Goal: Information Seeking & Learning: Check status

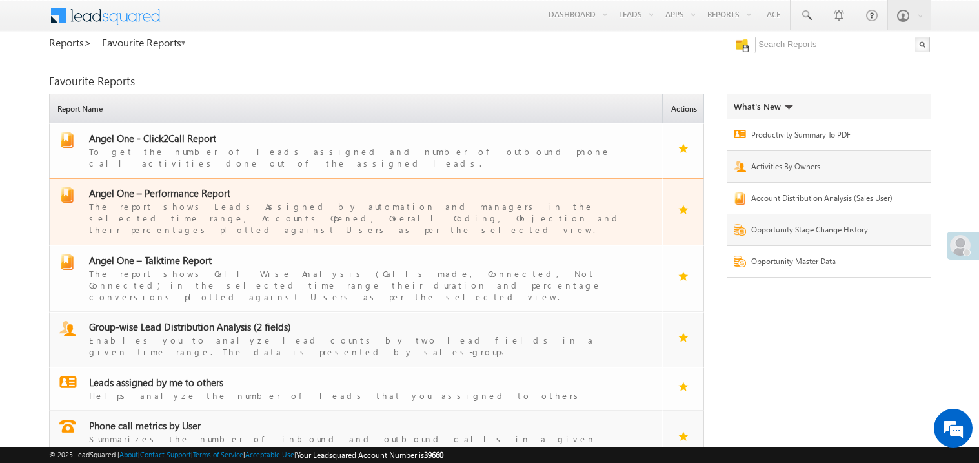
click at [179, 186] on span "Angel One – Performance Report" at bounding box center [159, 192] width 141 height 13
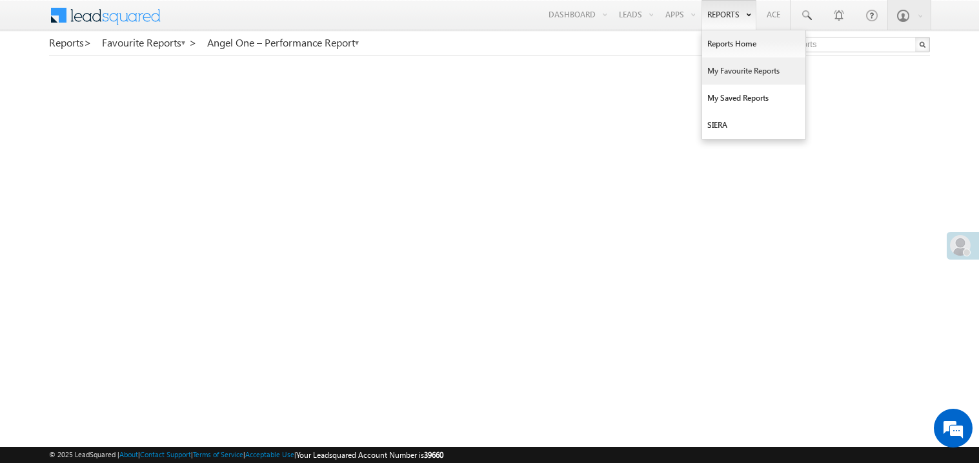
click at [721, 68] on link "My Favourite Reports" at bounding box center [753, 70] width 103 height 27
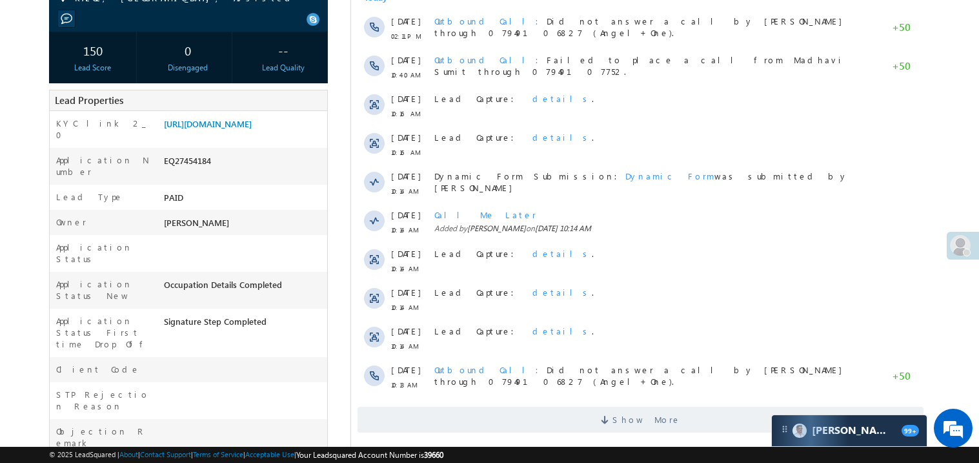
scroll to position [206, 0]
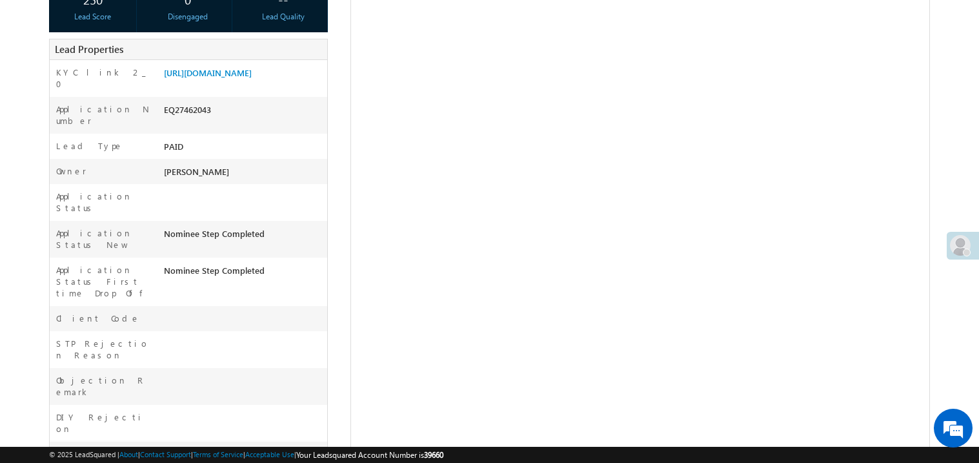
scroll to position [257, 0]
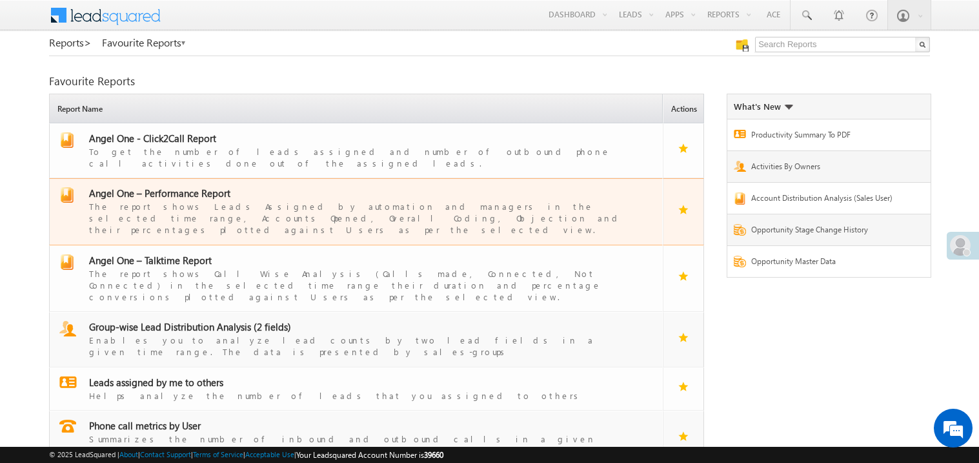
click at [187, 187] on span "Angel One – Performance Report" at bounding box center [159, 192] width 141 height 13
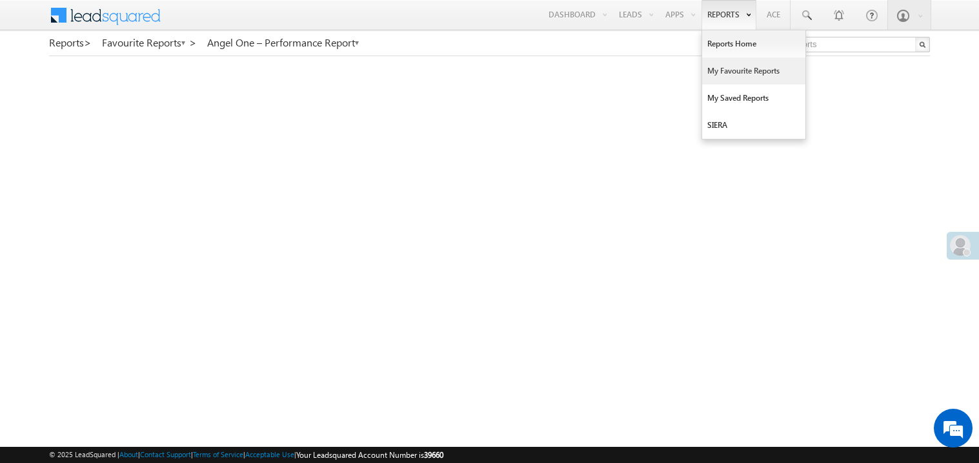
click at [719, 72] on link "My Favourite Reports" at bounding box center [753, 70] width 103 height 27
click at [741, 75] on link "My Favourite Reports" at bounding box center [753, 70] width 103 height 27
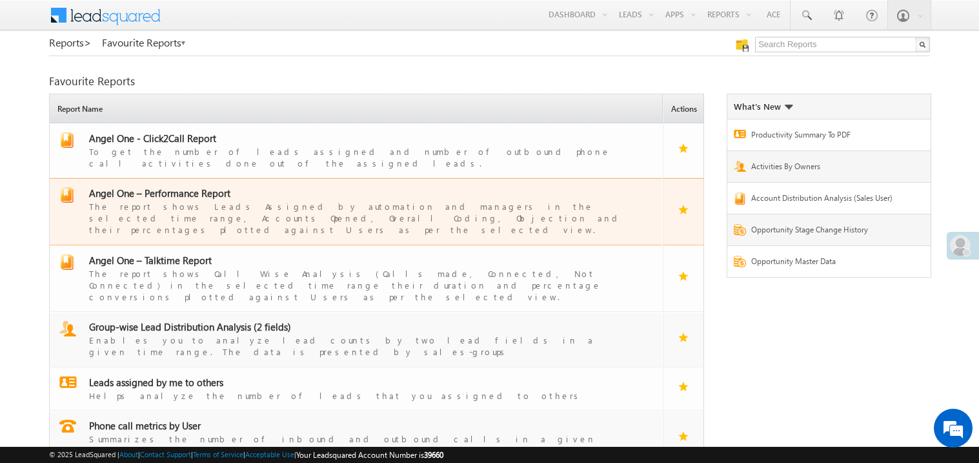
click at [179, 186] on span "Angel One – Performance Report" at bounding box center [159, 192] width 141 height 13
click at [181, 187] on span "Angel One – Performance Report" at bounding box center [159, 192] width 141 height 13
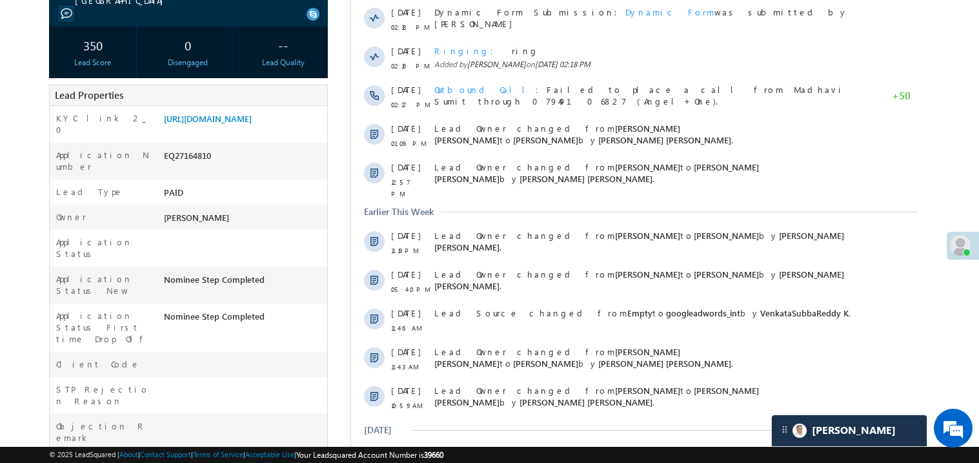
scroll to position [232, 0]
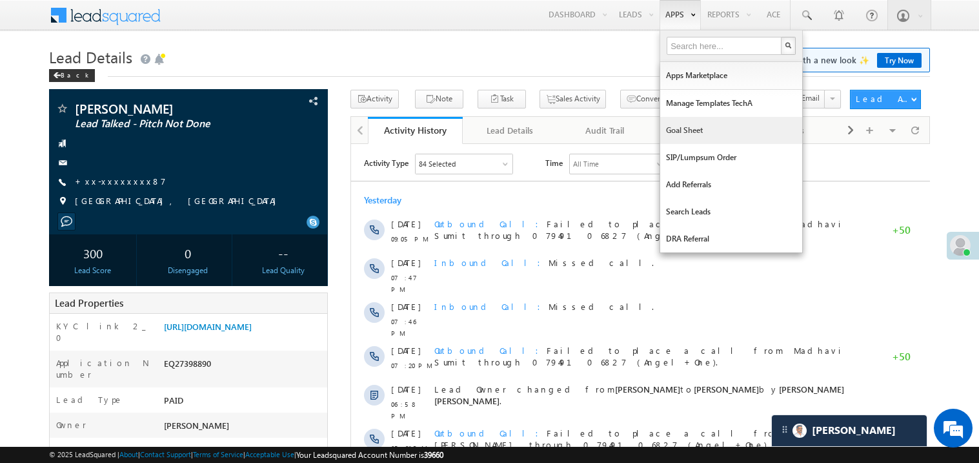
click at [682, 130] on link "Goal Sheet" at bounding box center [731, 130] width 142 height 27
